Goal: Register for event/course

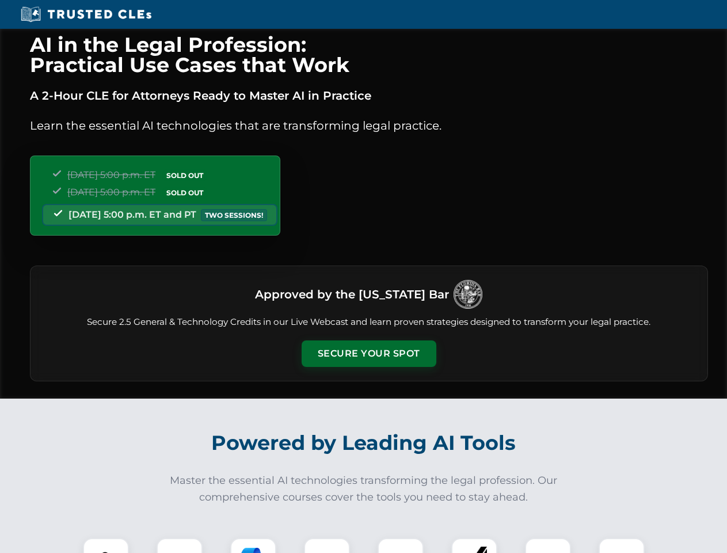
click at [369, 354] on button "Secure Your Spot" at bounding box center [369, 353] width 135 height 26
click at [106, 545] on img at bounding box center [105, 560] width 33 height 33
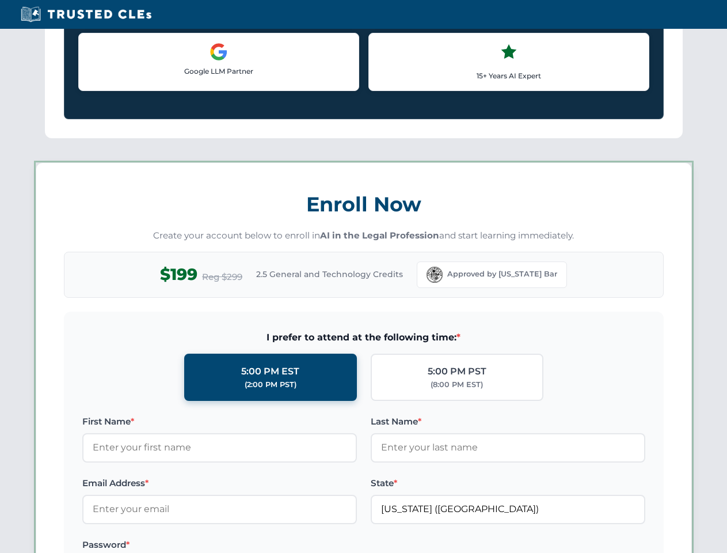
click at [253, 545] on label "Password *" at bounding box center [219, 545] width 275 height 14
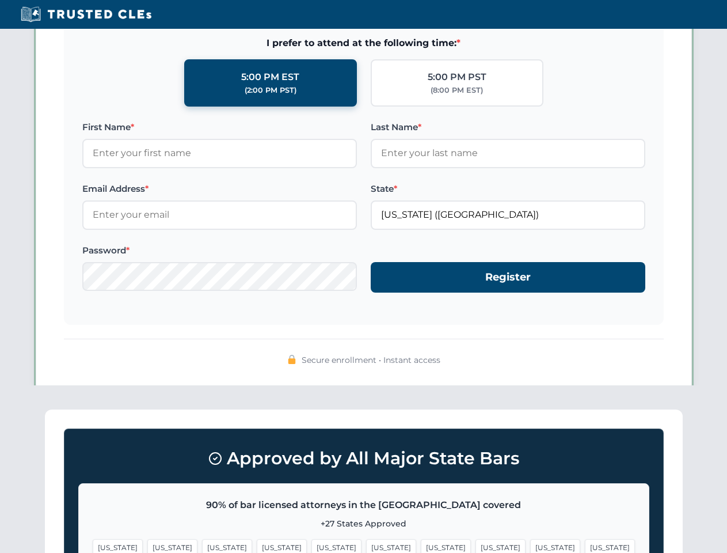
click at [530, 545] on span "[US_STATE]" at bounding box center [555, 547] width 50 height 17
